Goal: Obtain resource: Obtain resource

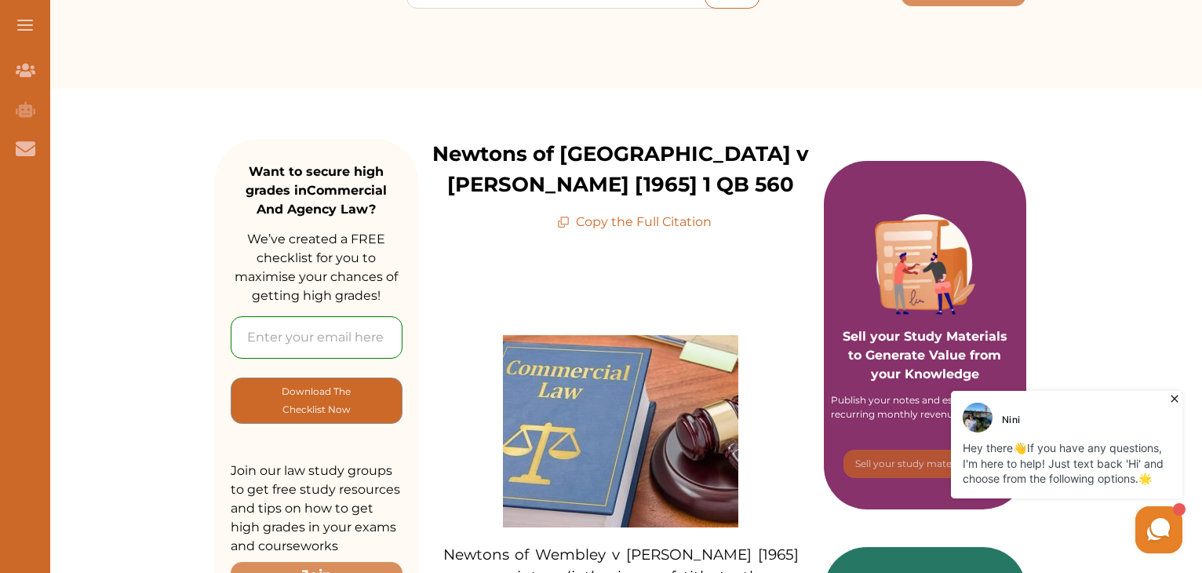
click at [598, 220] on p "Copy the Full Citation" at bounding box center [634, 222] width 155 height 19
click at [564, 222] on icon at bounding box center [563, 222] width 13 height 13
drag, startPoint x: 568, startPoint y: 216, endPoint x: 768, endPoint y: 56, distance: 256.1
click at [567, 216] on icon at bounding box center [563, 222] width 13 height 13
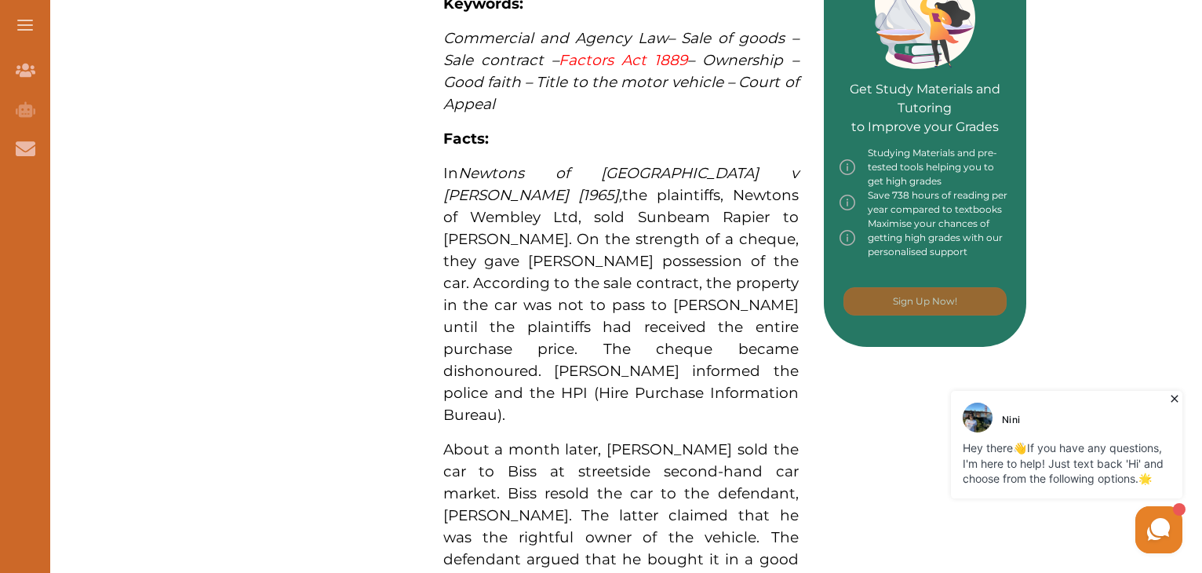
scroll to position [798, 0]
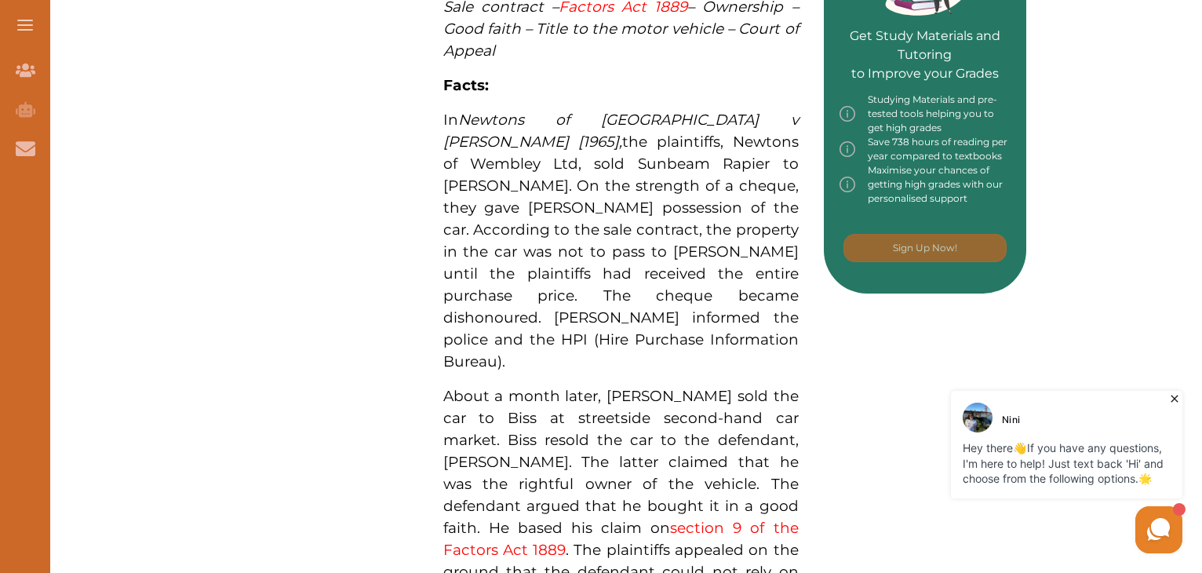
drag, startPoint x: 423, startPoint y: 113, endPoint x: 732, endPoint y: 501, distance: 496.2
click at [732, 501] on div "[PERSON_NAME] of Wembley v [PERSON_NAME] [1965] concerns, inter alia, the issue…" at bounding box center [620, 398] width 405 height 1706
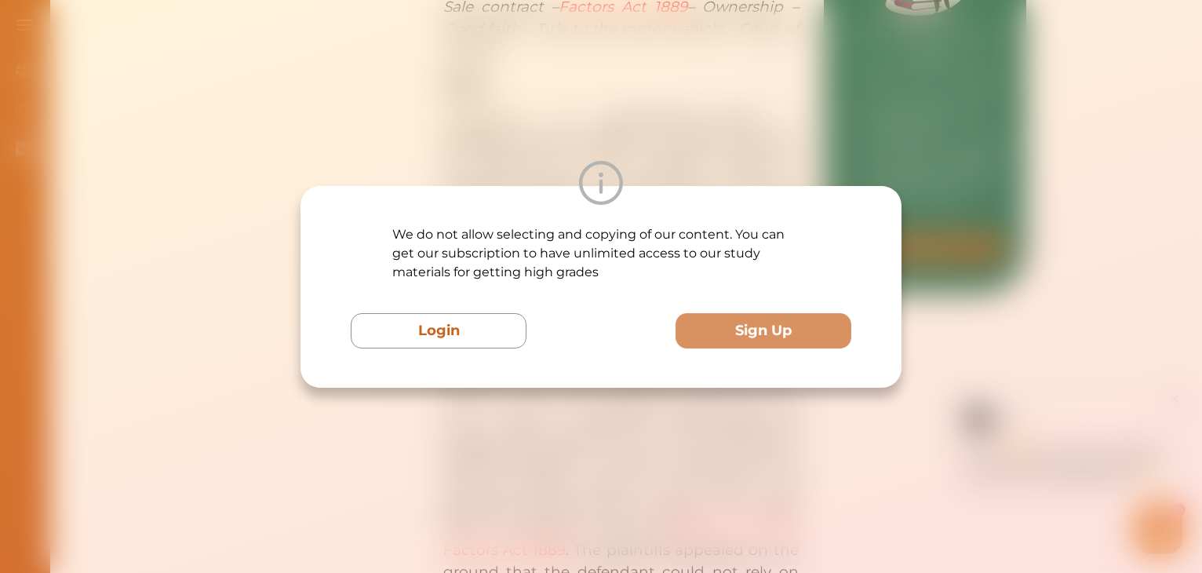
click at [918, 186] on div "We do not allow selecting and copying of our content. You can get our subscript…" at bounding box center [601, 286] width 1202 height 573
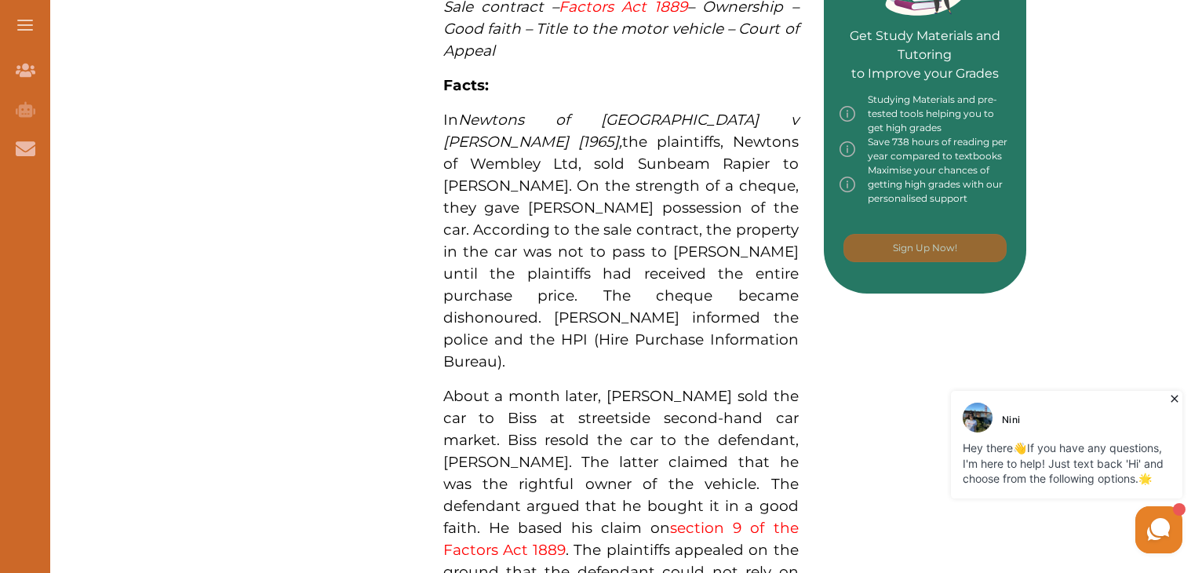
drag, startPoint x: 453, startPoint y: 134, endPoint x: 735, endPoint y: 515, distance: 473.3
click at [735, 515] on p "[PERSON_NAME] of Wembley v [PERSON_NAME] [1965] concerns, inter alia, the issue…" at bounding box center [620, 450] width 355 height 1602
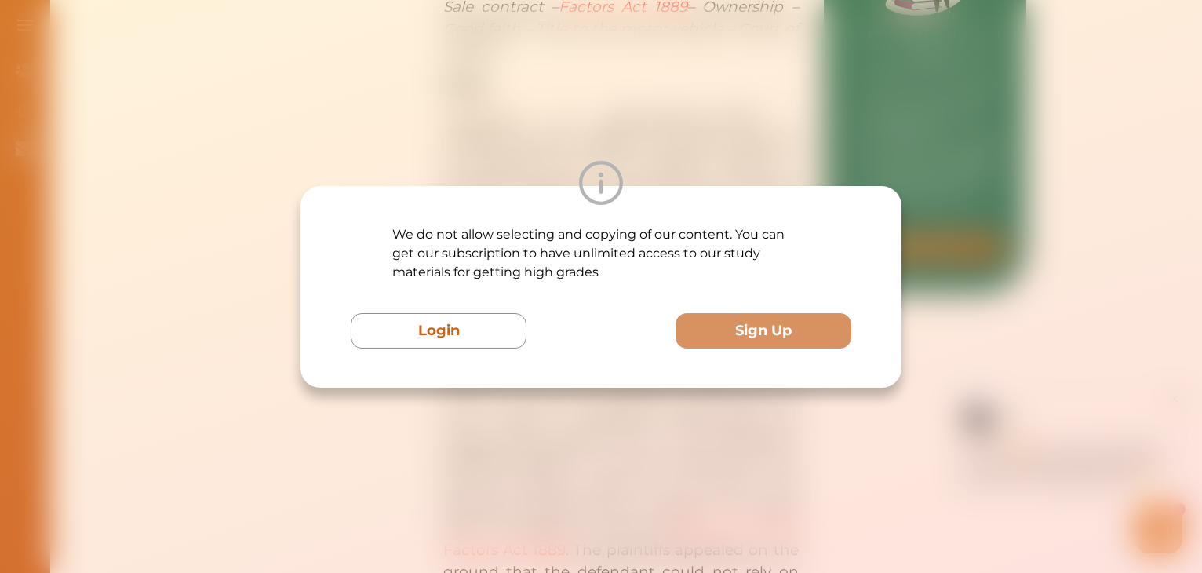
click at [616, 94] on div "We do not allow selecting and copying of our content. You can get our subscript…" at bounding box center [601, 286] width 1202 height 573
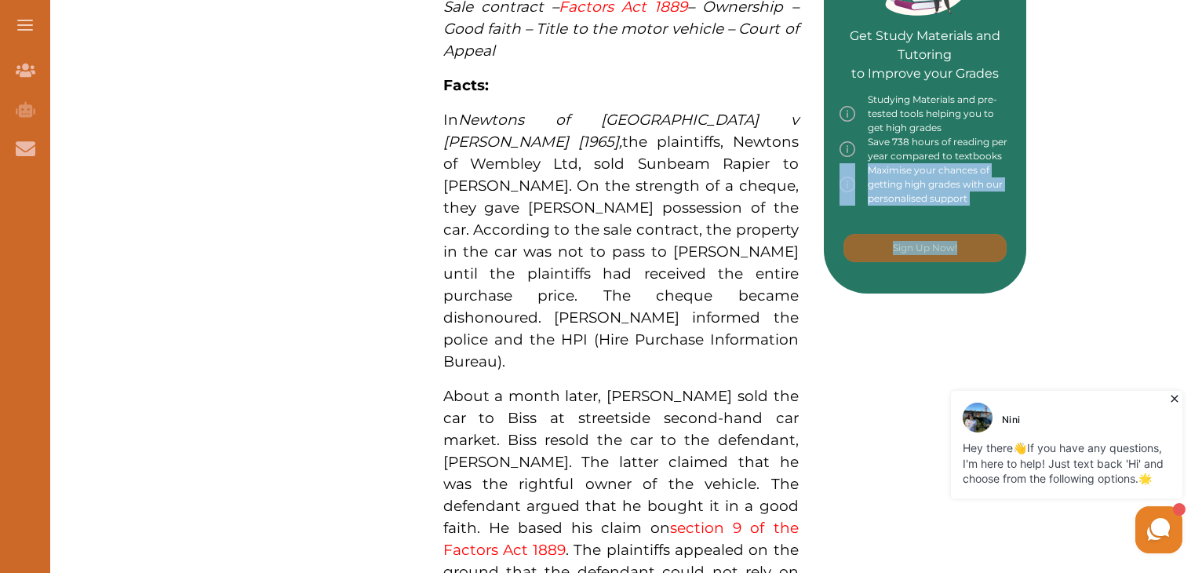
drag, startPoint x: 1200, startPoint y: 205, endPoint x: 1204, endPoint y: 286, distance: 81.7
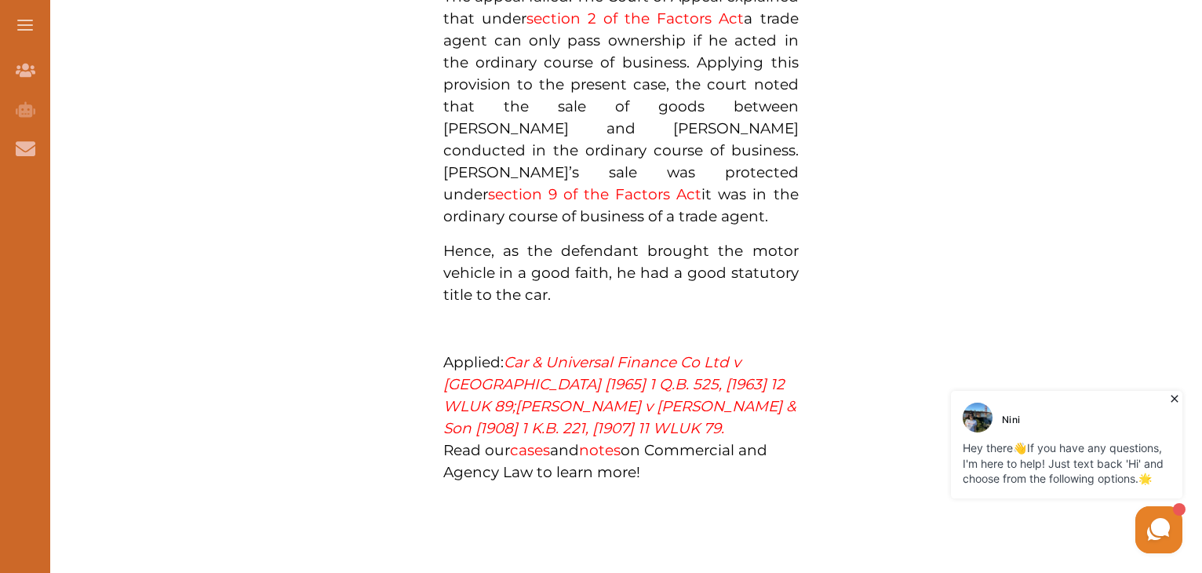
scroll to position [1528, 0]
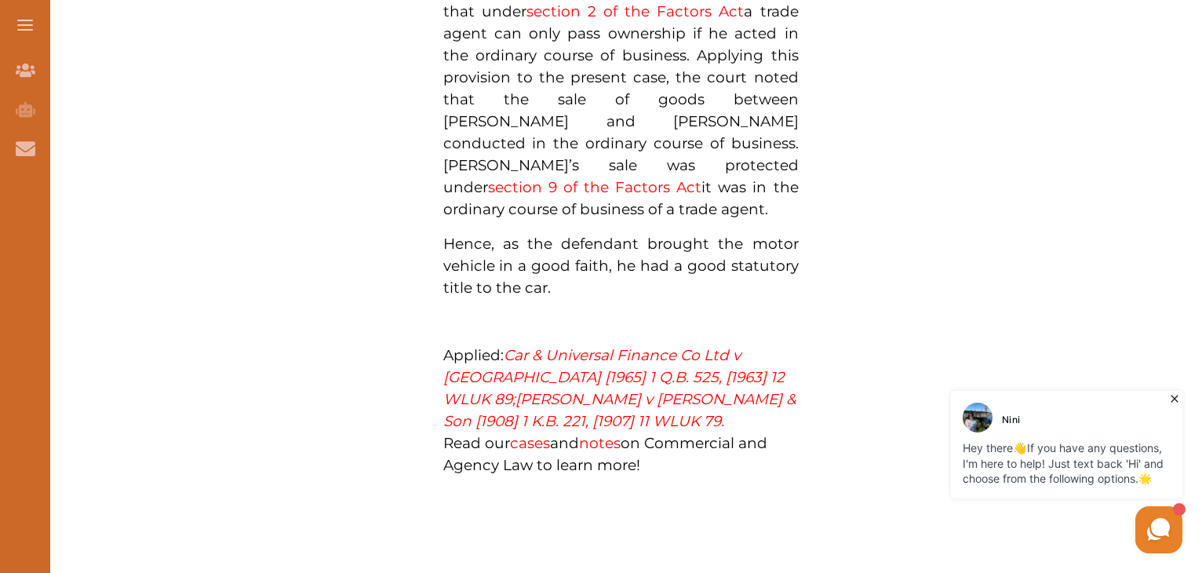
drag, startPoint x: 414, startPoint y: 261, endPoint x: 642, endPoint y: 339, distance: 240.3
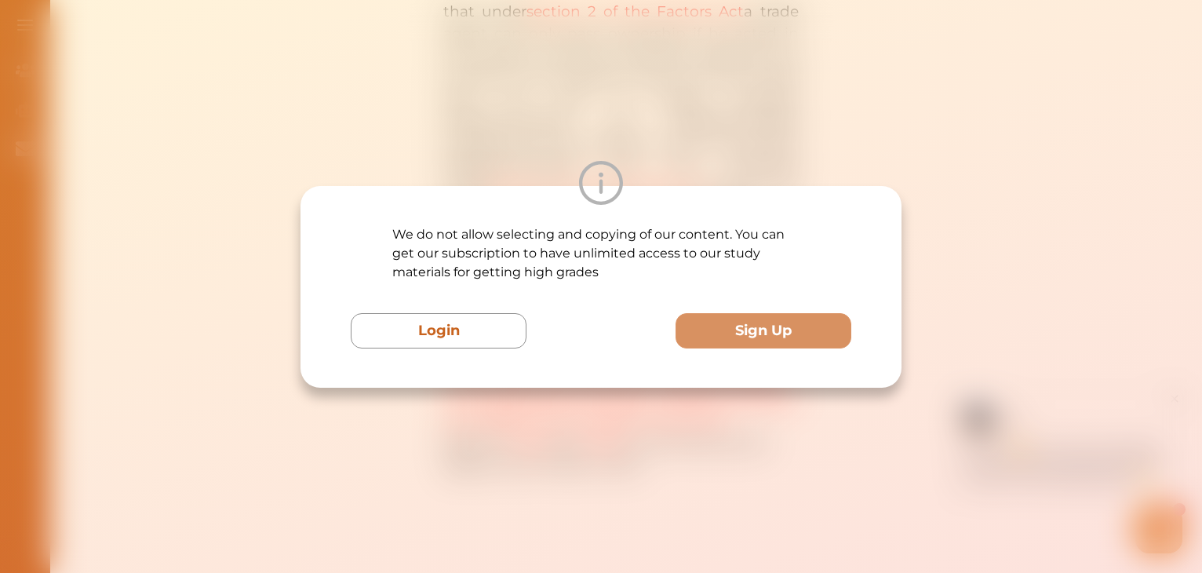
click at [762, 135] on div "We do not allow selecting and copying of our content. You can get our subscript…" at bounding box center [601, 286] width 1202 height 573
